Goal: Task Accomplishment & Management: Complete application form

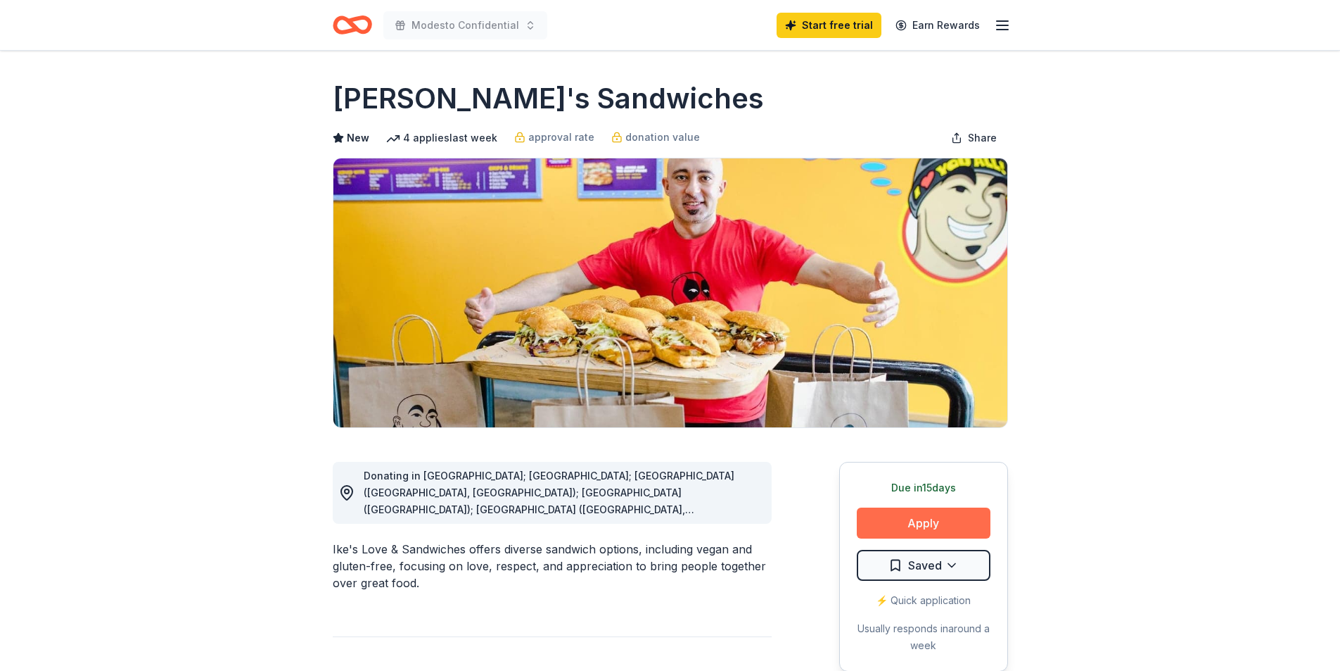
click at [900, 531] on button "Apply" at bounding box center [924, 522] width 134 height 31
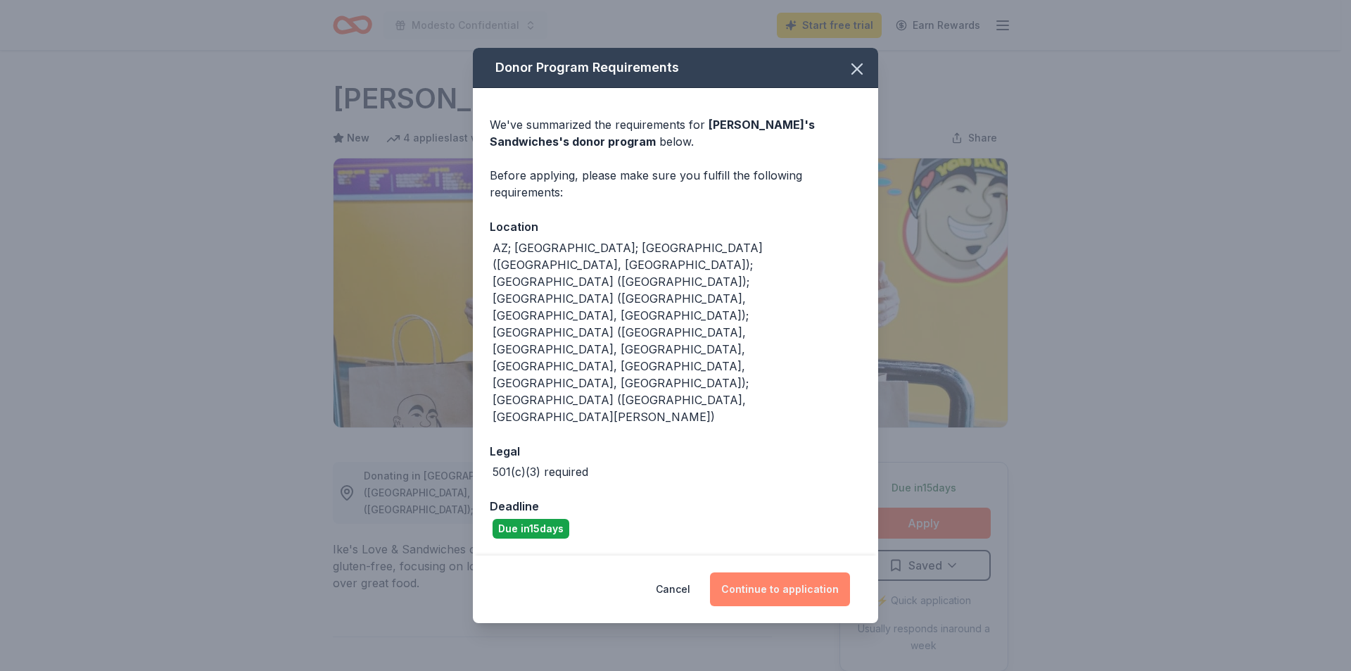
click at [780, 572] on button "Continue to application" at bounding box center [780, 589] width 140 height 34
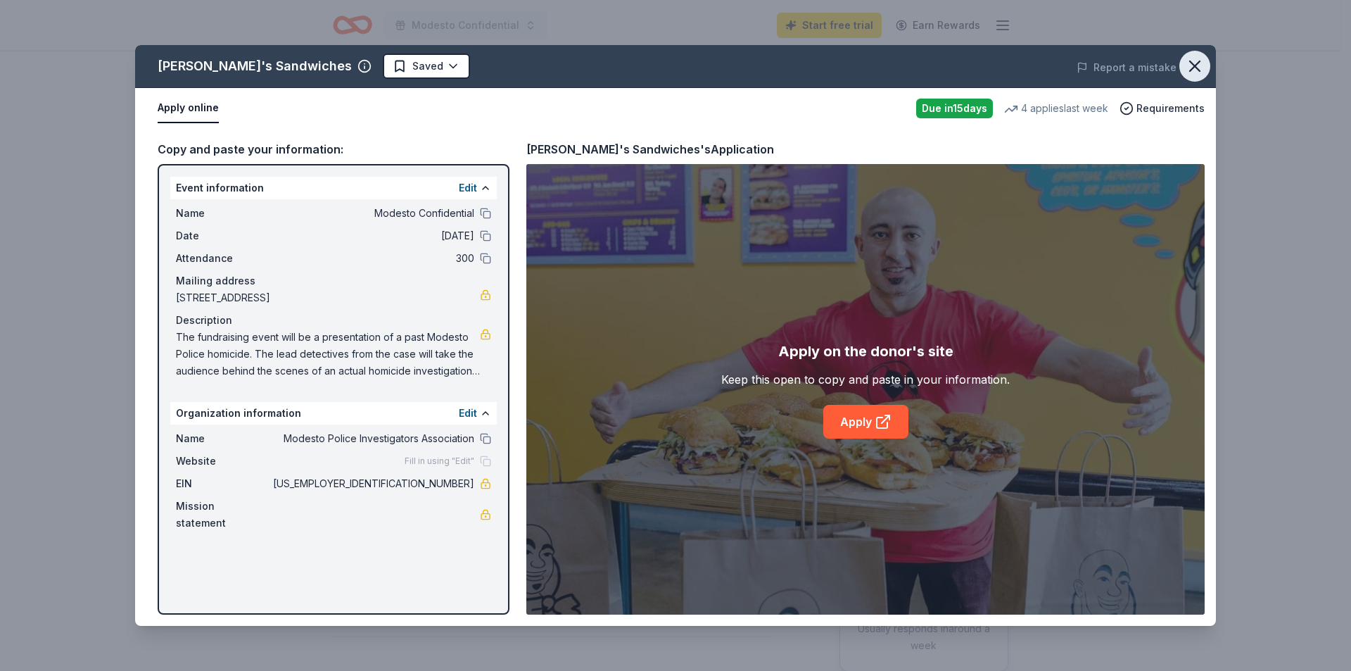
click at [1198, 60] on icon "button" at bounding box center [1195, 66] width 20 height 20
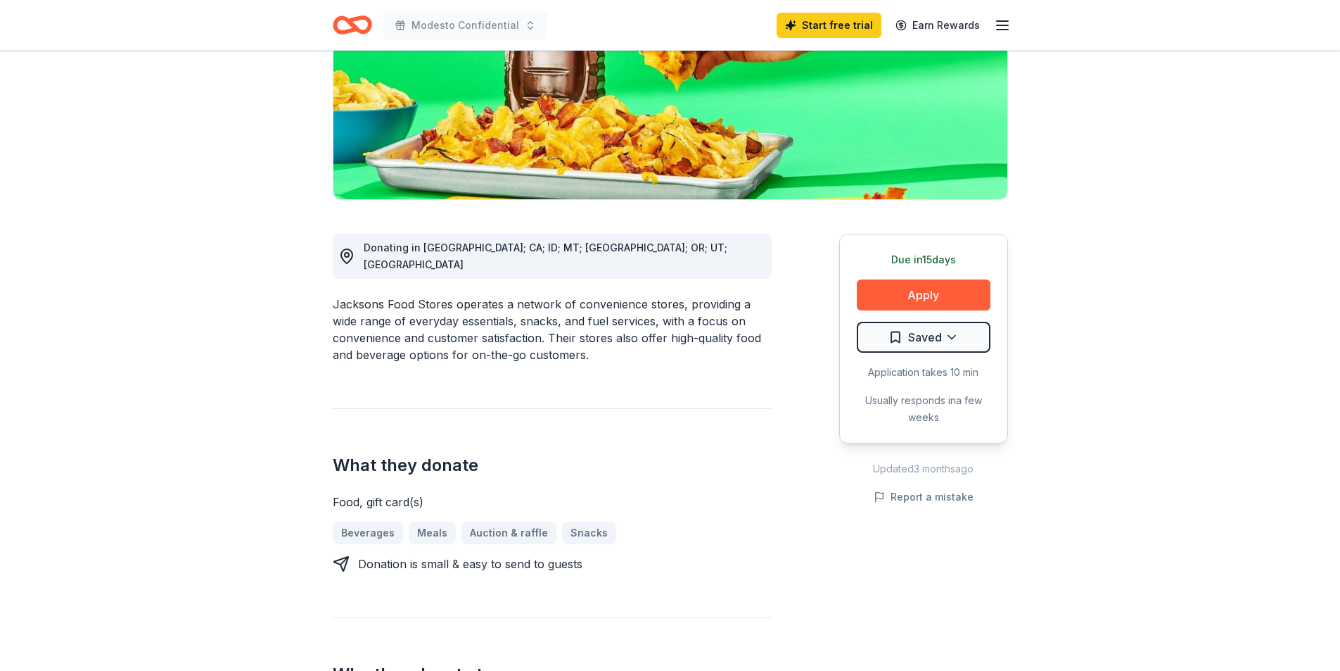
scroll to position [229, 0]
